Goal: Navigation & Orientation: Find specific page/section

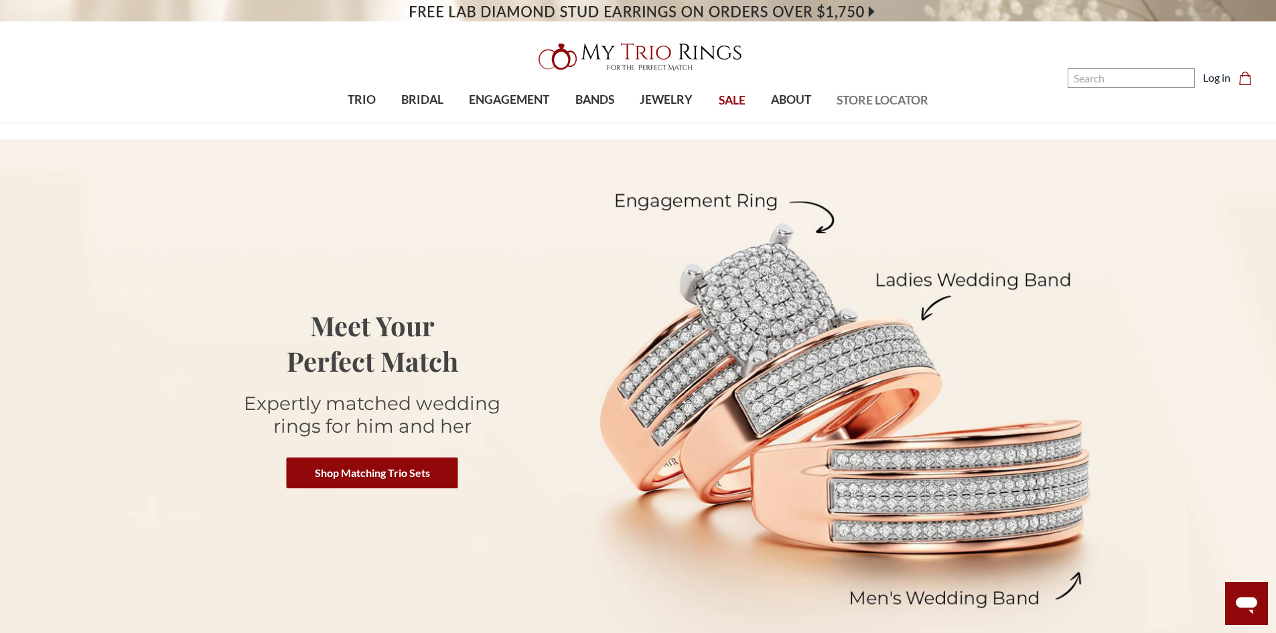
click at [897, 95] on span "STORE LOCATOR" at bounding box center [882, 100] width 92 height 17
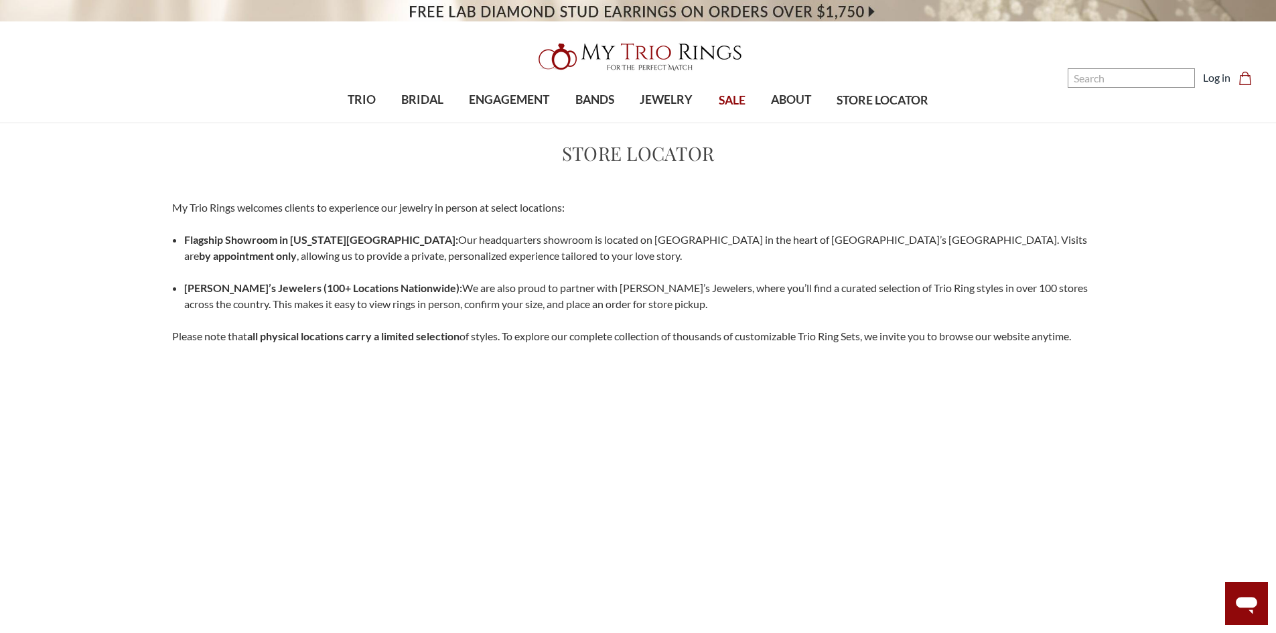
click at [437, 256] on p "Flagship Showroom in New York City: Our headquarters showroom is located on 5th…" at bounding box center [644, 248] width 920 height 32
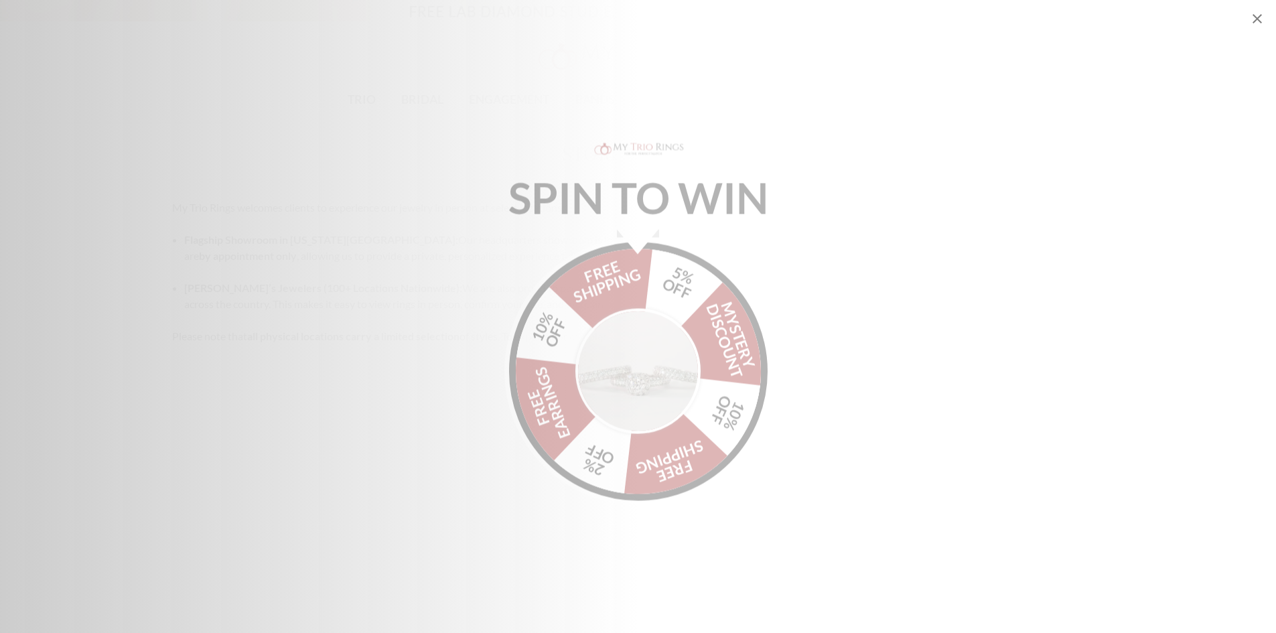
click at [634, 233] on div "Alia popup" at bounding box center [638, 236] width 42 height 25
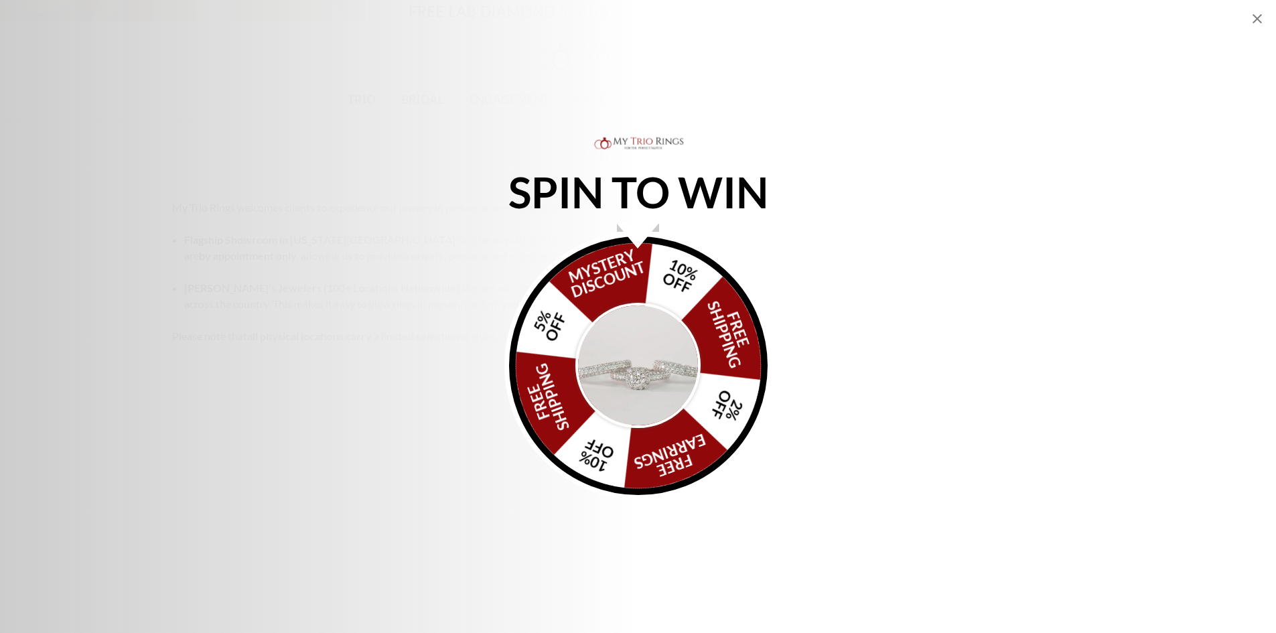
click at [634, 233] on div "Alia popup" at bounding box center [638, 236] width 42 height 25
click at [624, 302] on div "FREE SHIPPING 5% OFF Mystery Discount 10% OFF FREE SHIPPING 2% OFF FREE EARRING…" at bounding box center [638, 365] width 258 height 258
click at [624, 370] on img "Alia popup" at bounding box center [638, 366] width 126 height 126
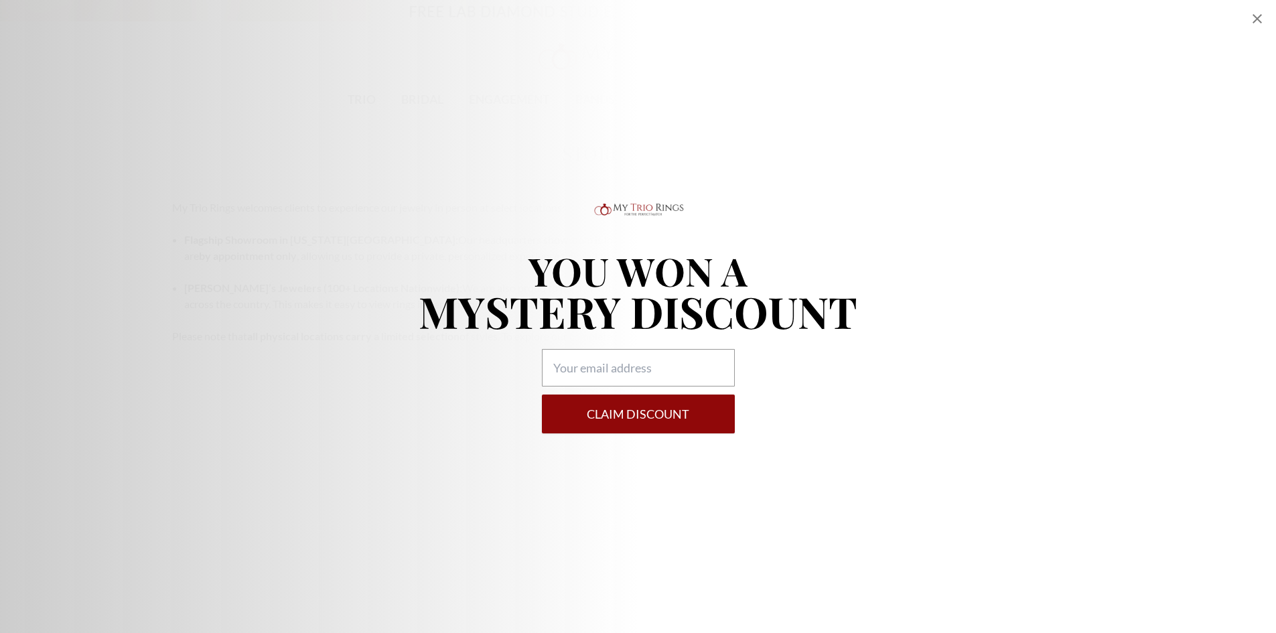
click at [1258, 17] on icon "Close popup" at bounding box center [1257, 19] width 16 height 16
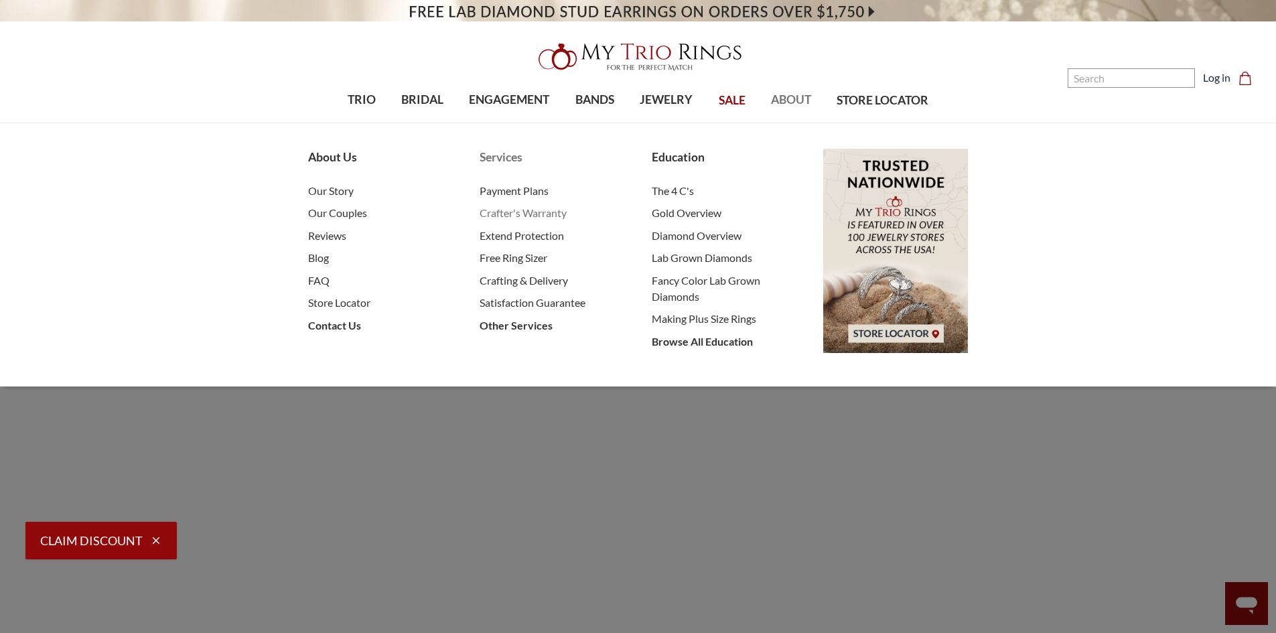
click at [555, 211] on span "Crafter's Warranty" at bounding box center [551, 213] width 145 height 16
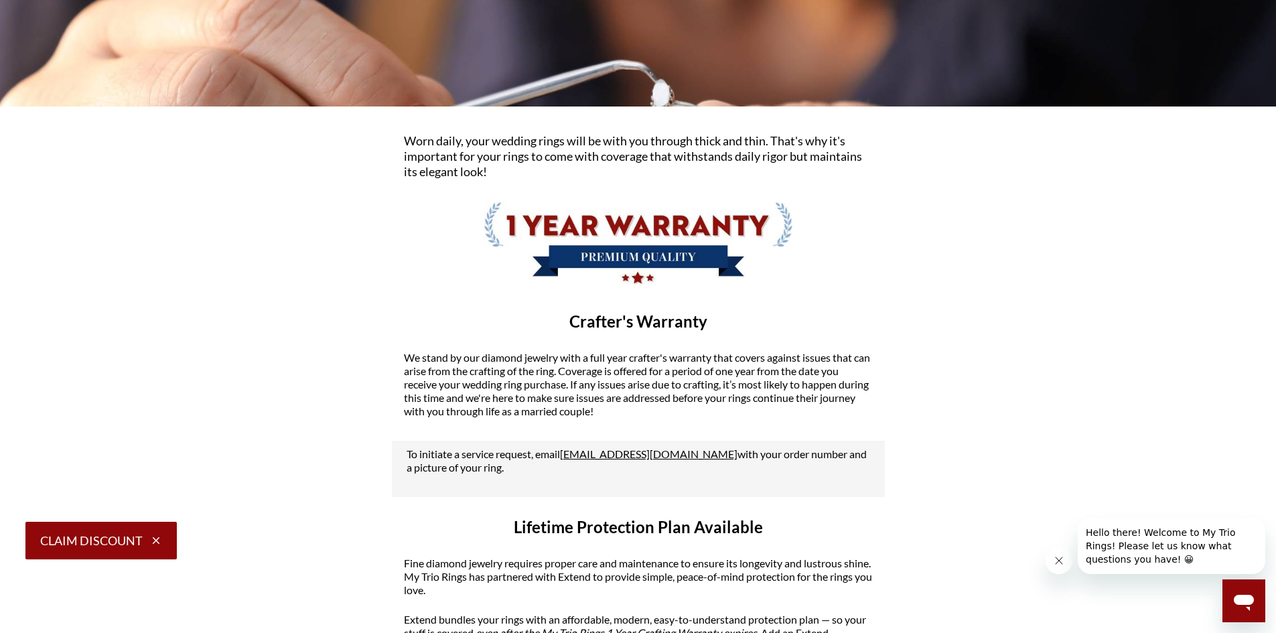
scroll to position [134, 0]
